Goal: Transaction & Acquisition: Obtain resource

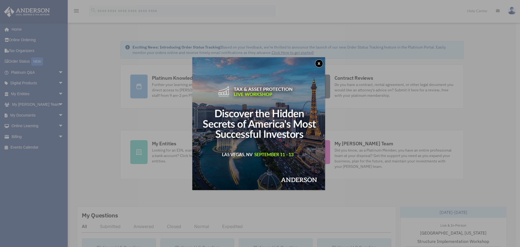
click at [320, 62] on button "x" at bounding box center [319, 63] width 8 height 8
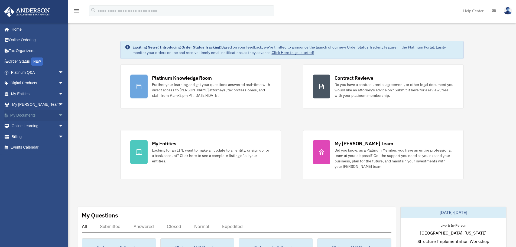
click at [58, 113] on span "arrow_drop_down" at bounding box center [63, 115] width 11 height 11
click at [24, 124] on link "Box" at bounding box center [40, 125] width 64 height 11
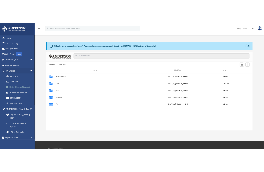
scroll to position [119, 399]
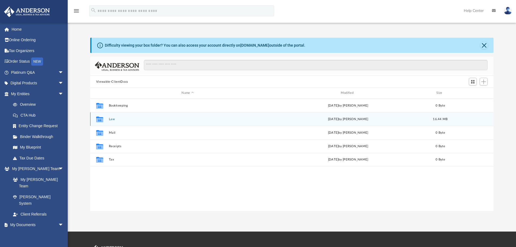
click at [110, 119] on button "Law" at bounding box center [188, 119] width 158 height 4
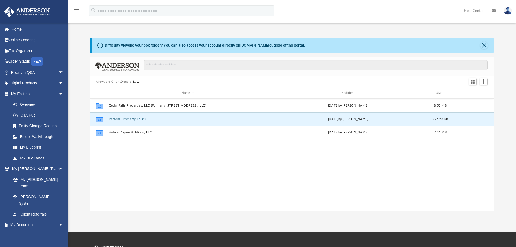
click at [132, 119] on button "Personal Property Trusts" at bounding box center [188, 119] width 158 height 4
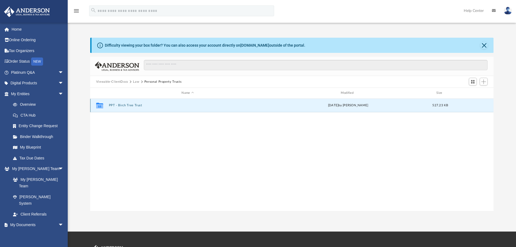
click at [121, 104] on button "PPT - Birch Tree Trust" at bounding box center [188, 105] width 158 height 4
click at [475, 108] on button "More options" at bounding box center [472, 105] width 12 height 8
click at [468, 124] on li "Download" at bounding box center [468, 125] width 16 height 6
